Goal: Task Accomplishment & Management: Use online tool/utility

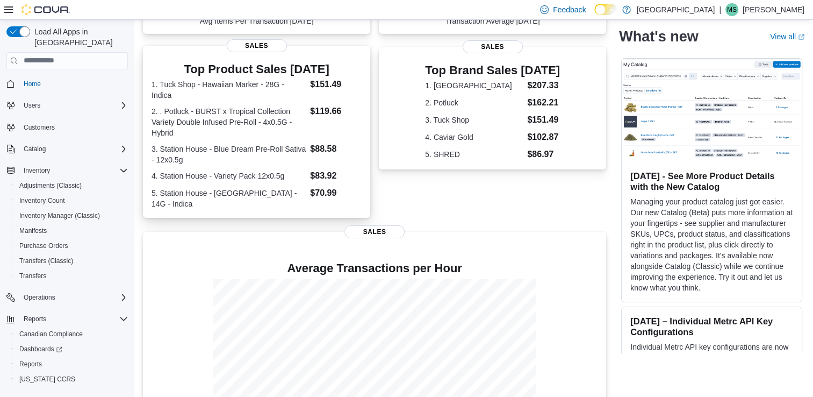
scroll to position [249, 0]
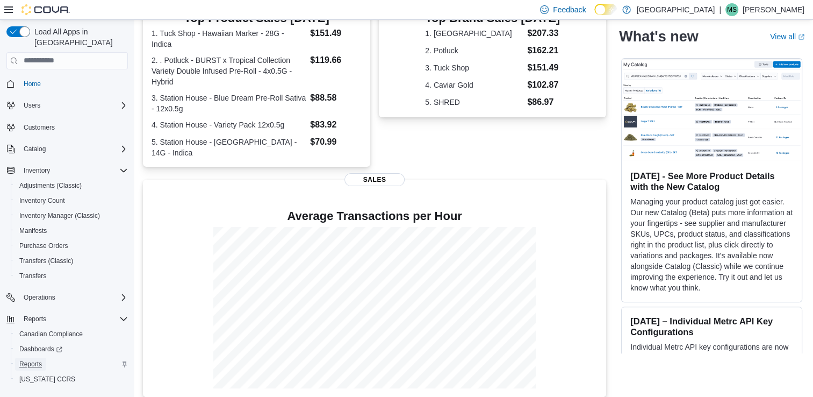
click at [44, 358] on link "Reports" at bounding box center [30, 364] width 31 height 13
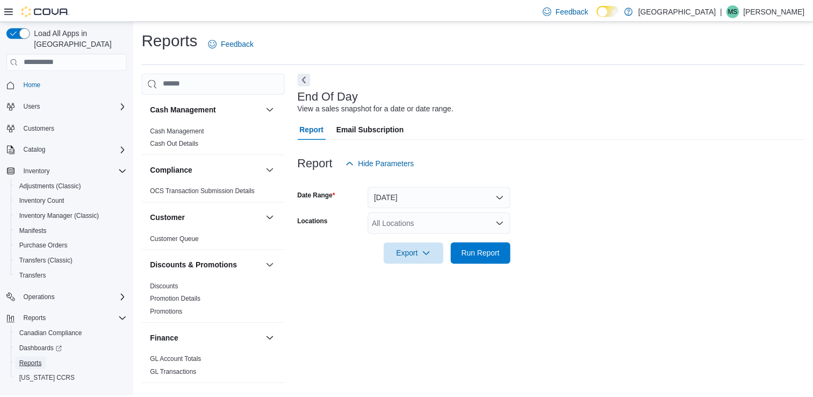
scroll to position [3, 0]
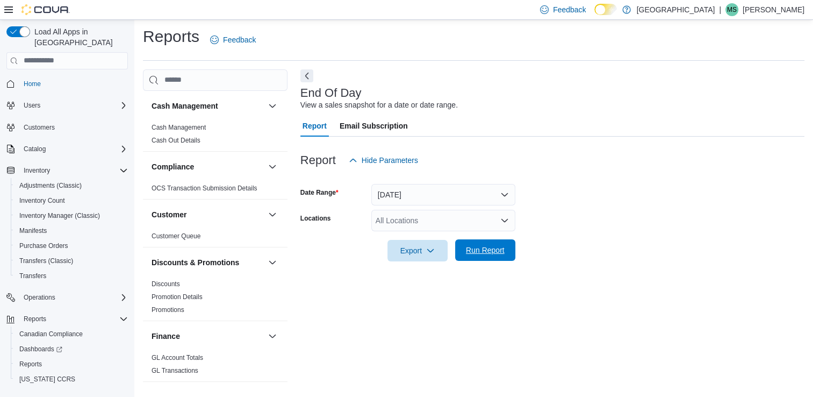
click at [509, 249] on button "Run Report" at bounding box center [485, 250] width 60 height 22
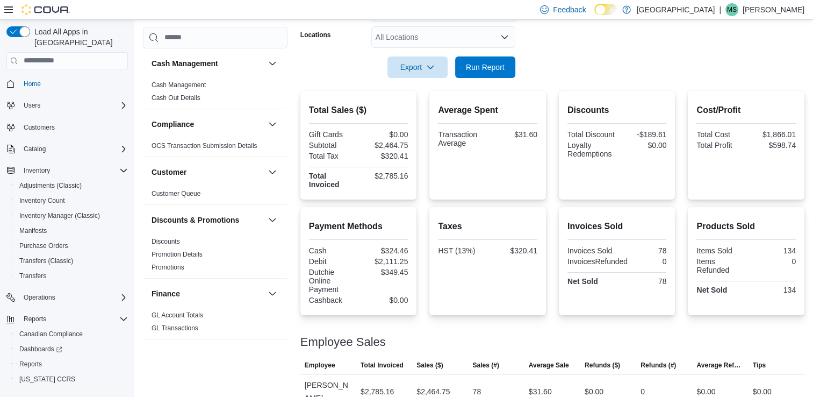
scroll to position [206, 0]
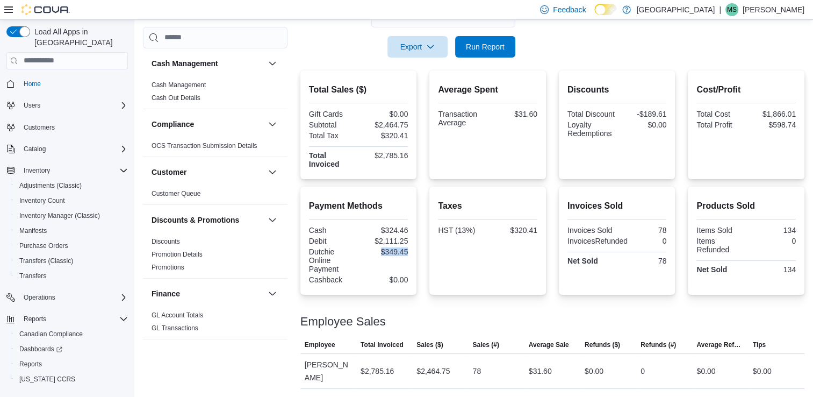
drag, startPoint x: 377, startPoint y: 249, endPoint x: 416, endPoint y: 249, distance: 39.2
click at [416, 249] on div "Payment Methods Cash $324.46 Debit $2,111.25 Dutchie Online Payment $349.45 Cas…" at bounding box center [359, 241] width 117 height 108
click at [482, 47] on span "Run Report" at bounding box center [485, 46] width 39 height 11
click at [438, 48] on span "Export" at bounding box center [417, 46] width 47 height 22
click at [432, 94] on span "Export to Pdf" at bounding box center [419, 89] width 48 height 9
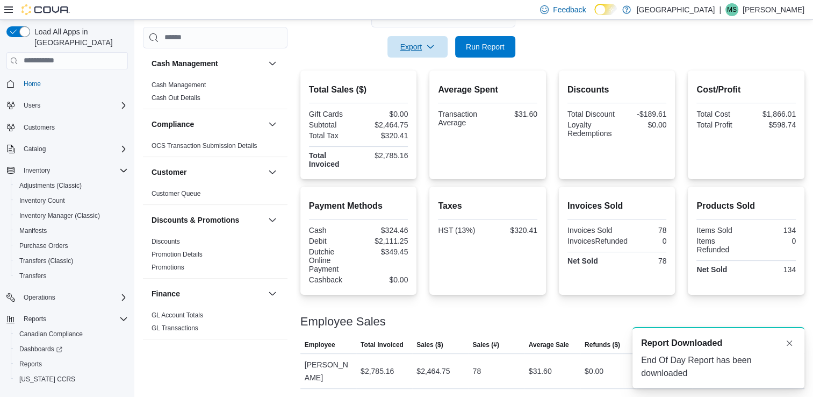
scroll to position [0, 0]
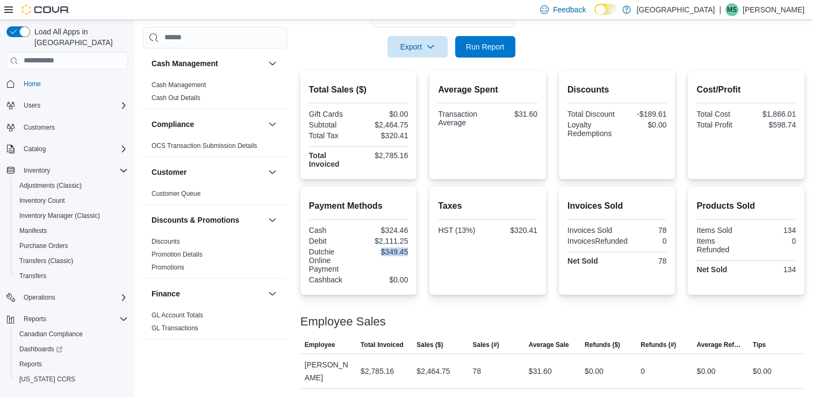
drag, startPoint x: 376, startPoint y: 253, endPoint x: 419, endPoint y: 252, distance: 43.0
click at [419, 252] on div "Payment Methods Cash $324.46 Debit $2,111.25 Dutchie Online Payment $349.45 Cas…" at bounding box center [553, 241] width 504 height 108
